Goal: Information Seeking & Learning: Understand process/instructions

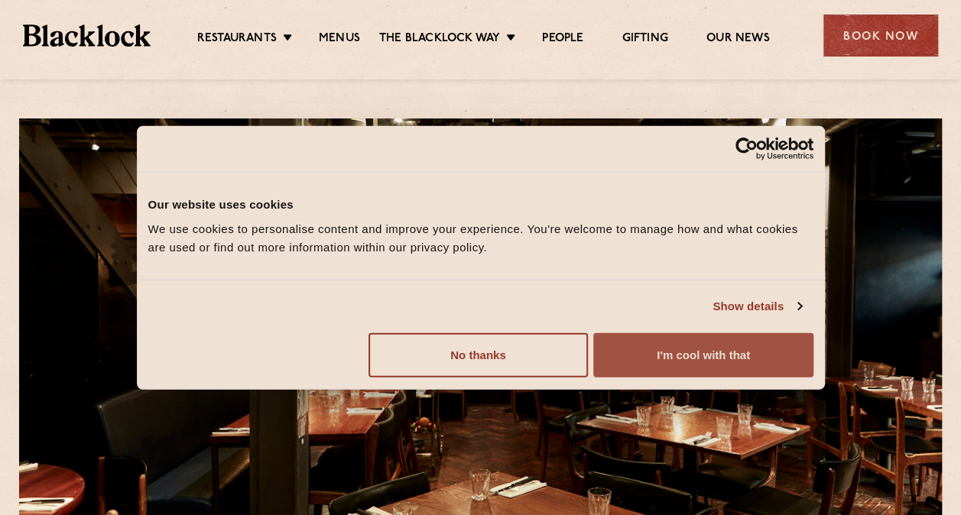
click at [671, 345] on button "I'm cool with that" at bounding box center [702, 355] width 219 height 44
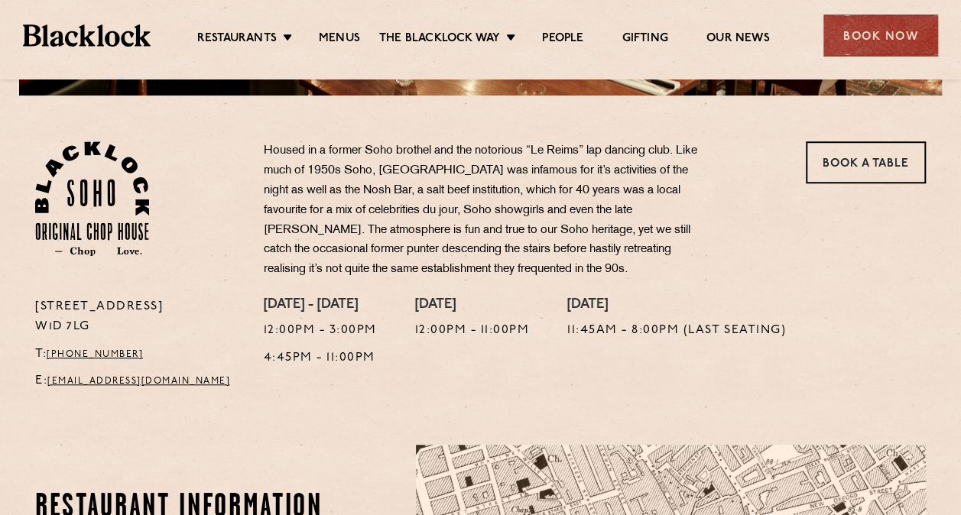
scroll to position [420, 0]
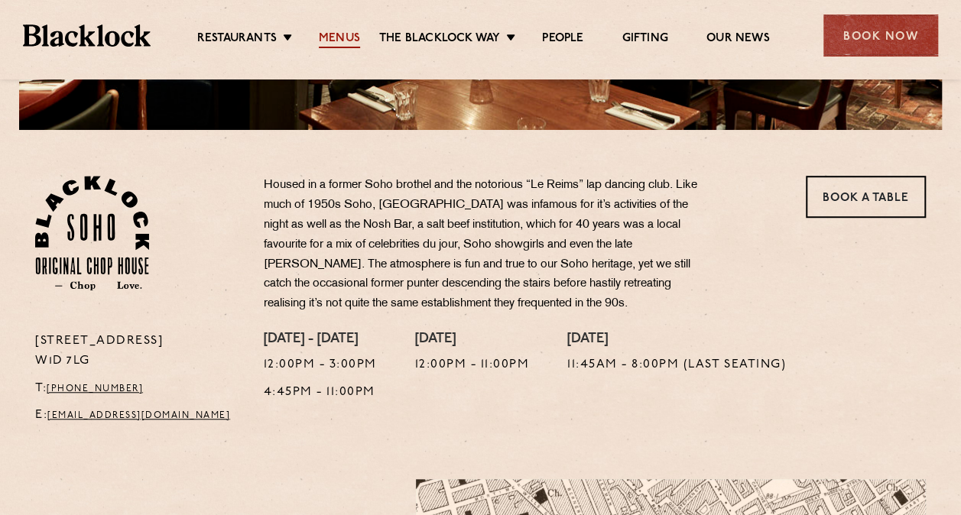
click at [341, 37] on link "Menus" at bounding box center [339, 39] width 41 height 17
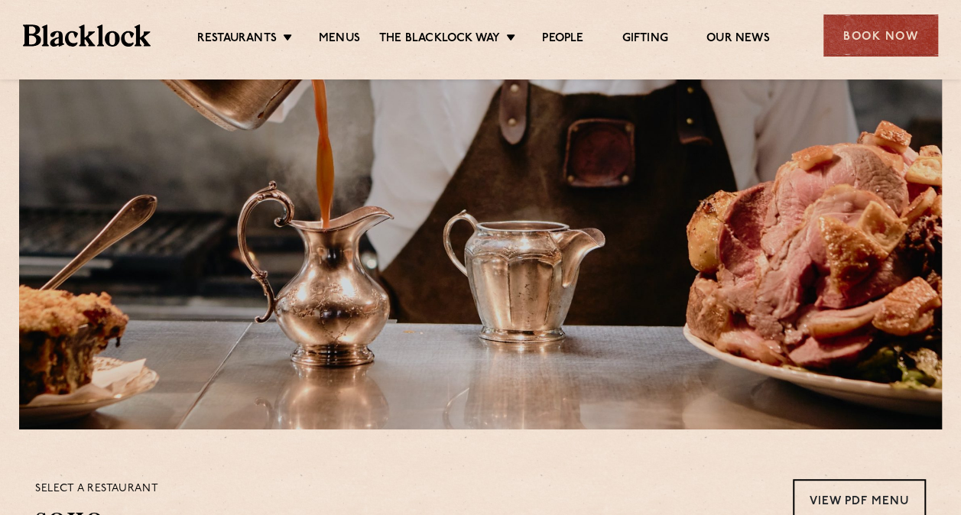
scroll to position [120, 0]
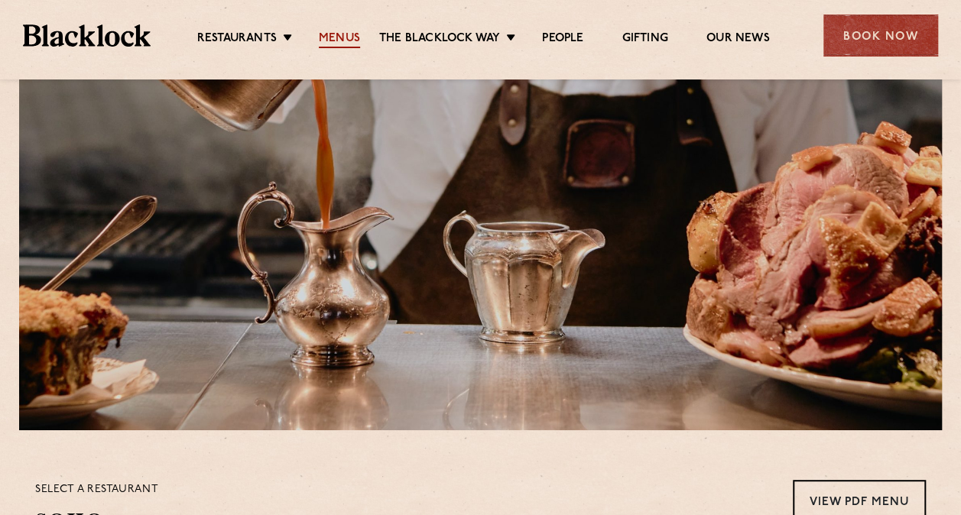
click at [339, 37] on link "Menus" at bounding box center [339, 39] width 41 height 17
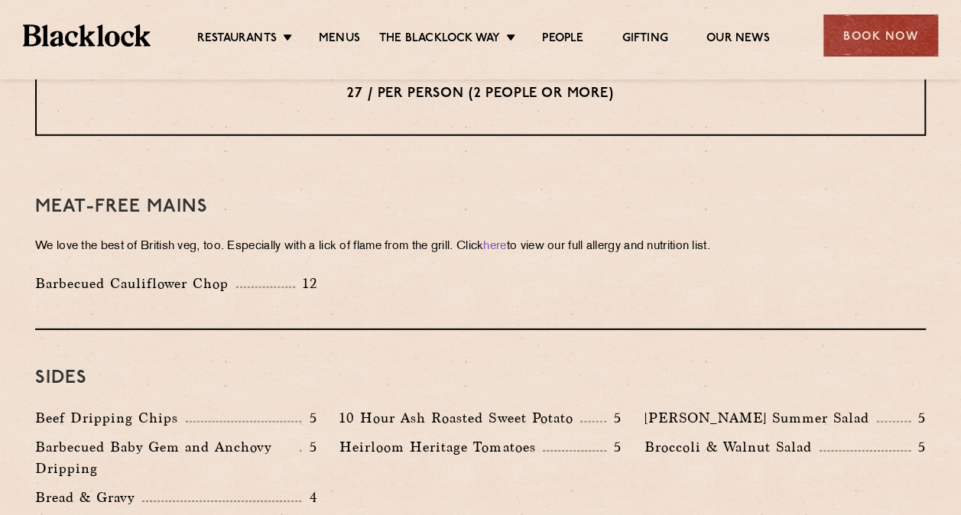
scroll to position [2095, 0]
